Goal: Task Accomplishment & Management: Use online tool/utility

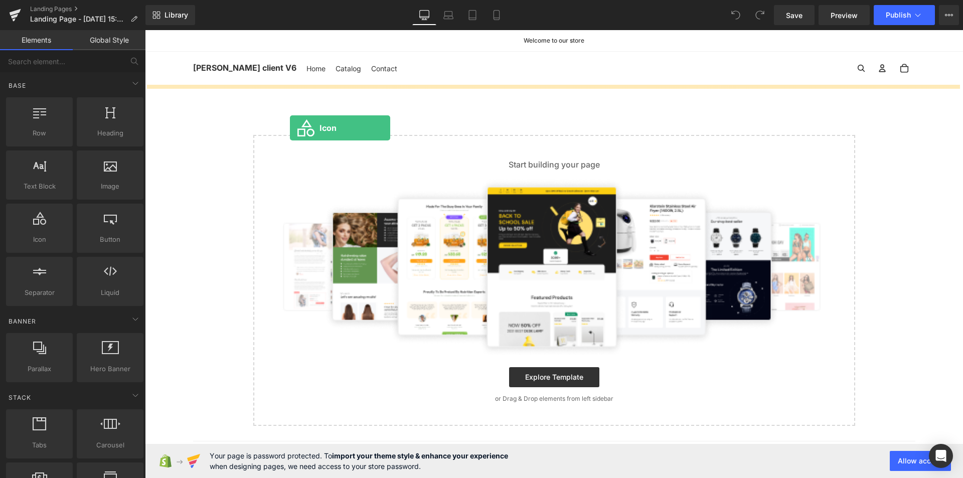
drag, startPoint x: 193, startPoint y: 268, endPoint x: 290, endPoint y: 128, distance: 170.8
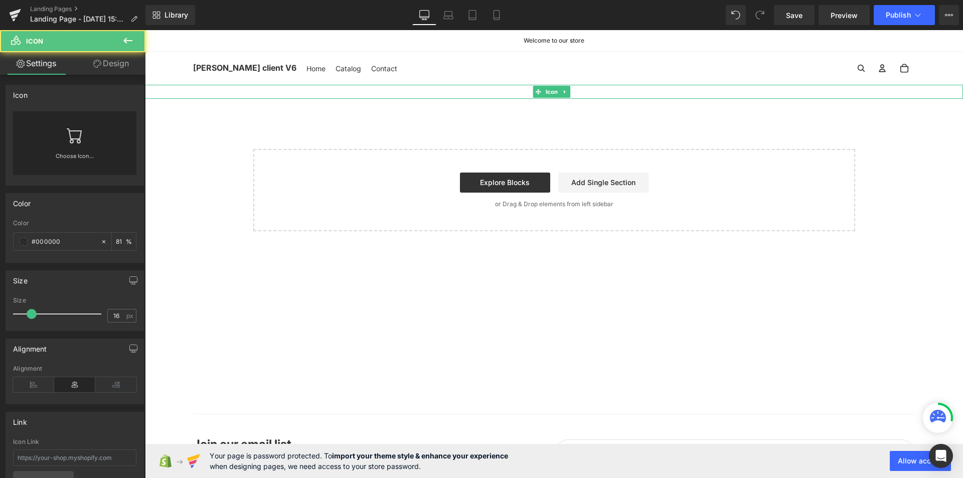
click at [552, 87] on div "Icon" at bounding box center [554, 92] width 818 height 14
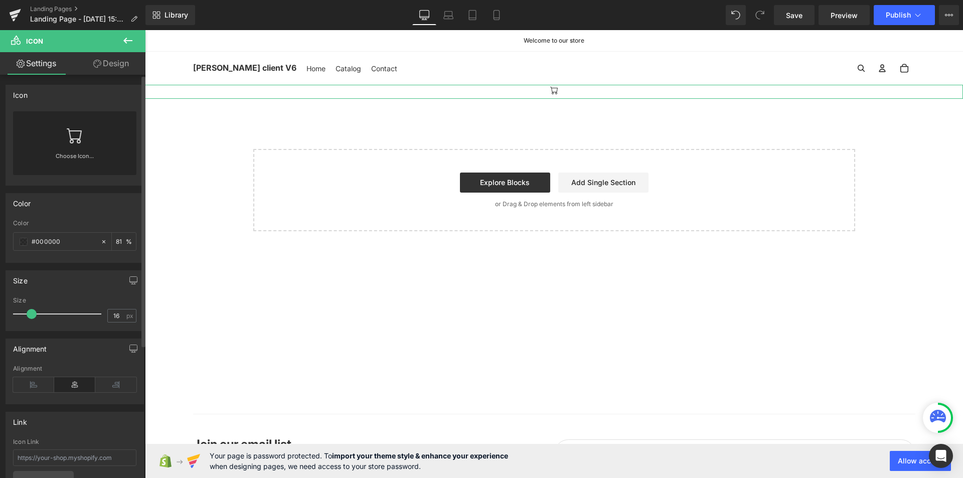
type input "65"
click at [69, 311] on div at bounding box center [59, 314] width 83 height 20
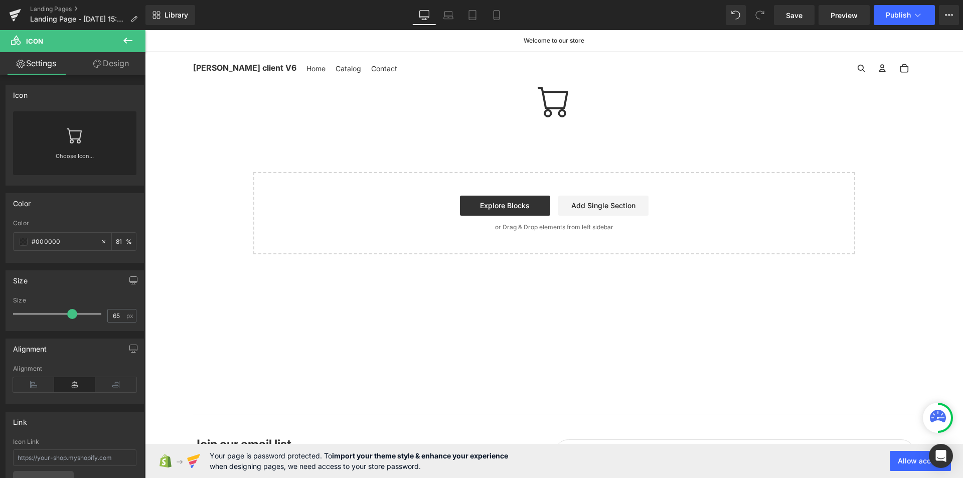
click at [810, 136] on div "Icon Select your layout" at bounding box center [554, 170] width 818 height 170
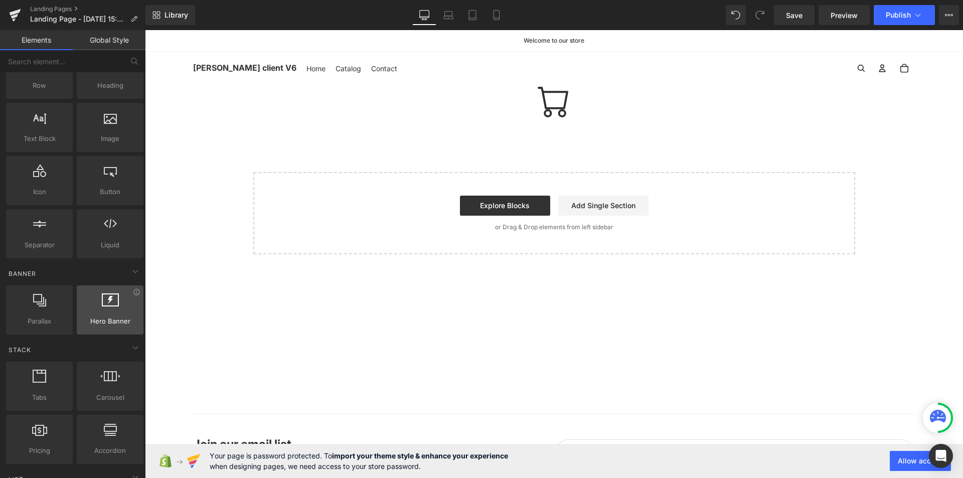
scroll to position [50, 0]
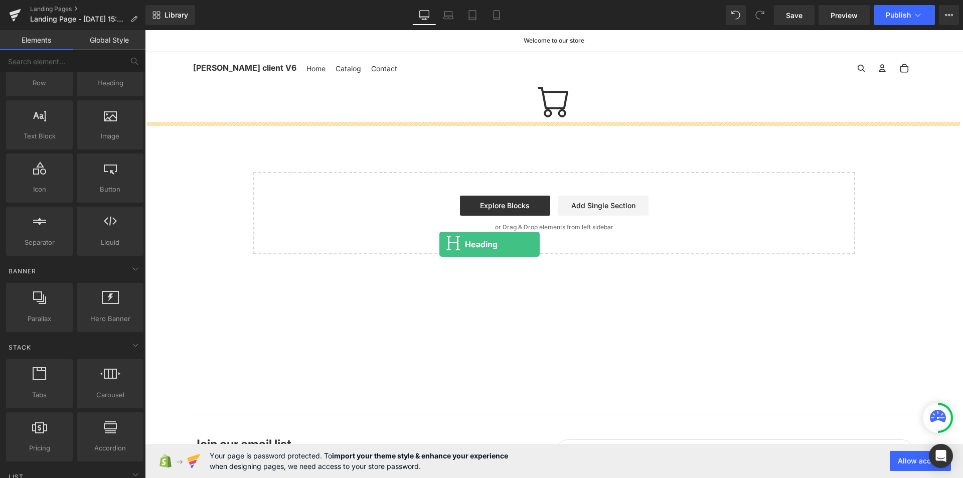
drag, startPoint x: 258, startPoint y: 124, endPoint x: 443, endPoint y: 246, distance: 220.9
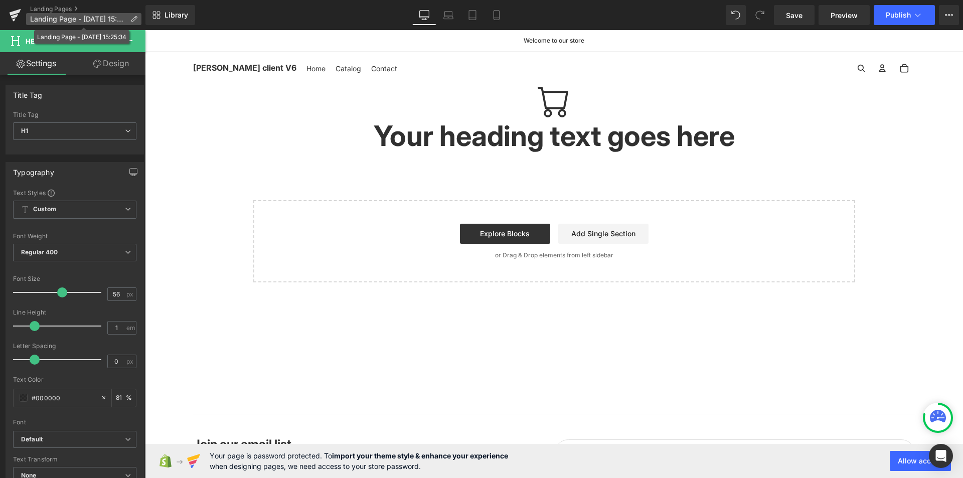
click at [83, 16] on span "Landing Page - [DATE] 15:25:34" at bounding box center [78, 19] width 96 height 8
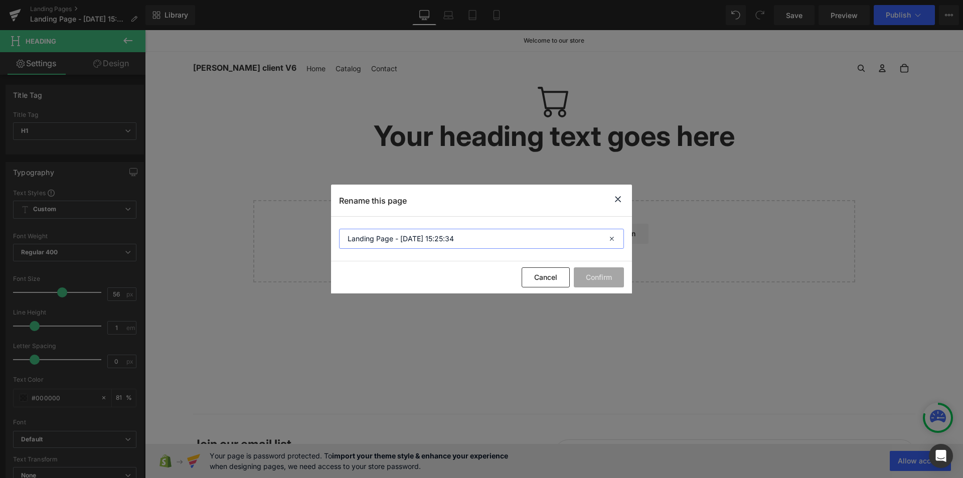
click at [506, 246] on input "Landing Page - [DATE] 15:25:34" at bounding box center [481, 239] width 285 height 20
type input "Page agency"
click at [598, 276] on button "Confirm" at bounding box center [599, 277] width 50 height 20
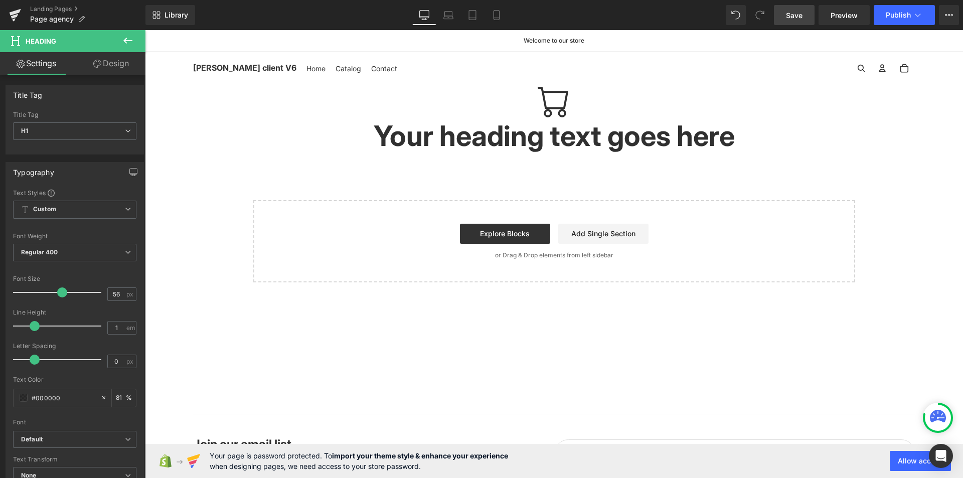
click at [799, 21] on link "Save" at bounding box center [794, 15] width 41 height 20
